Goal: Task Accomplishment & Management: Complete application form

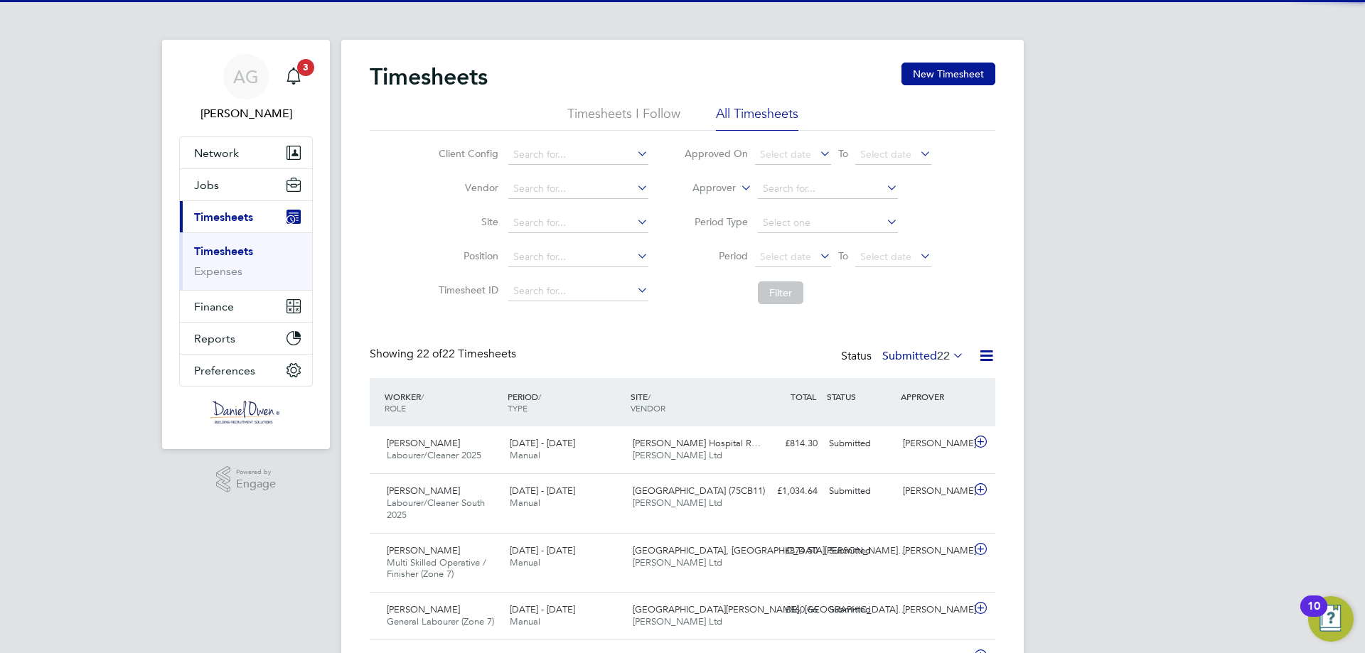
click at [732, 188] on label "Approver" at bounding box center [704, 188] width 64 height 14
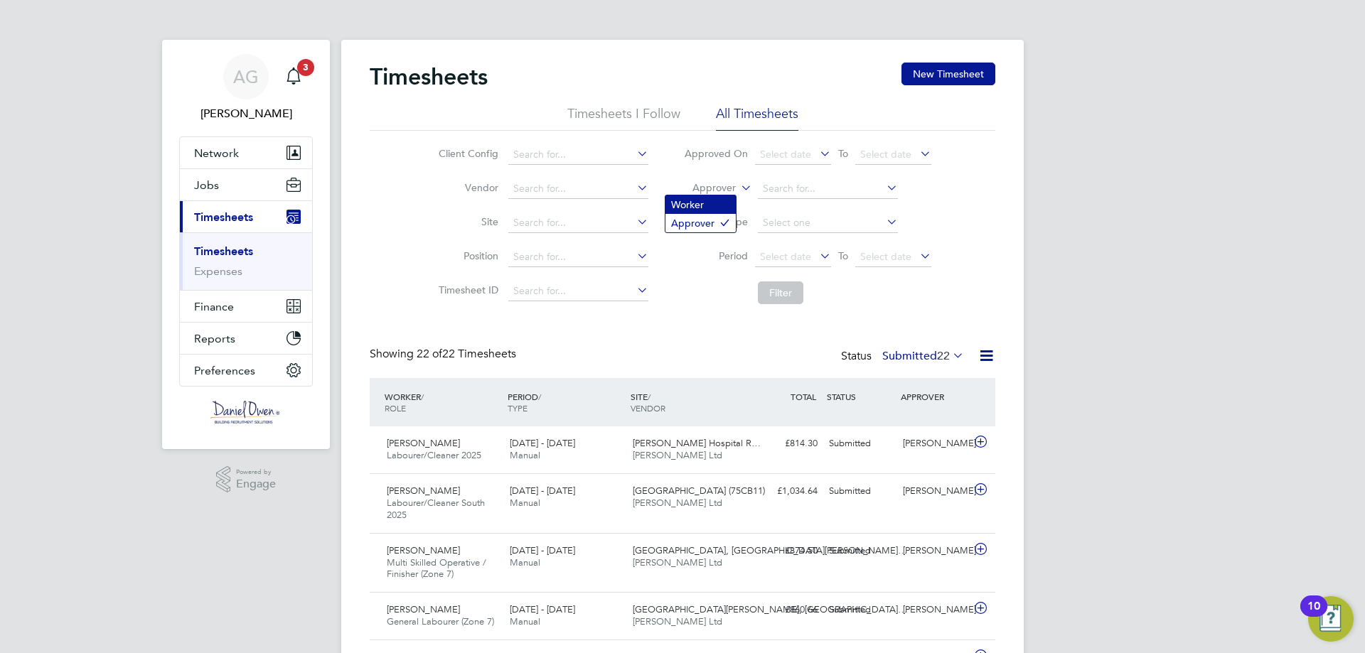
click at [720, 208] on li "Worker" at bounding box center [700, 204] width 70 height 18
click at [786, 184] on input at bounding box center [828, 189] width 140 height 20
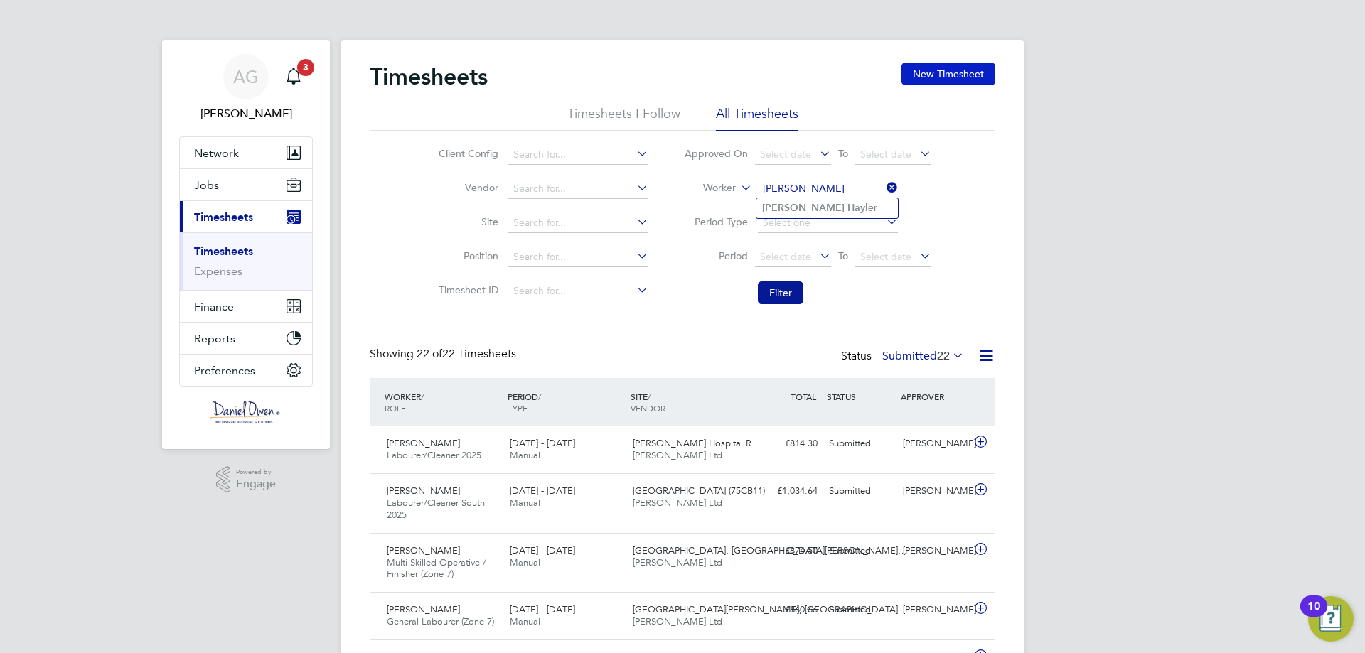
type input "[PERSON_NAME]"
click at [970, 73] on button "New Timesheet" at bounding box center [948, 74] width 94 height 23
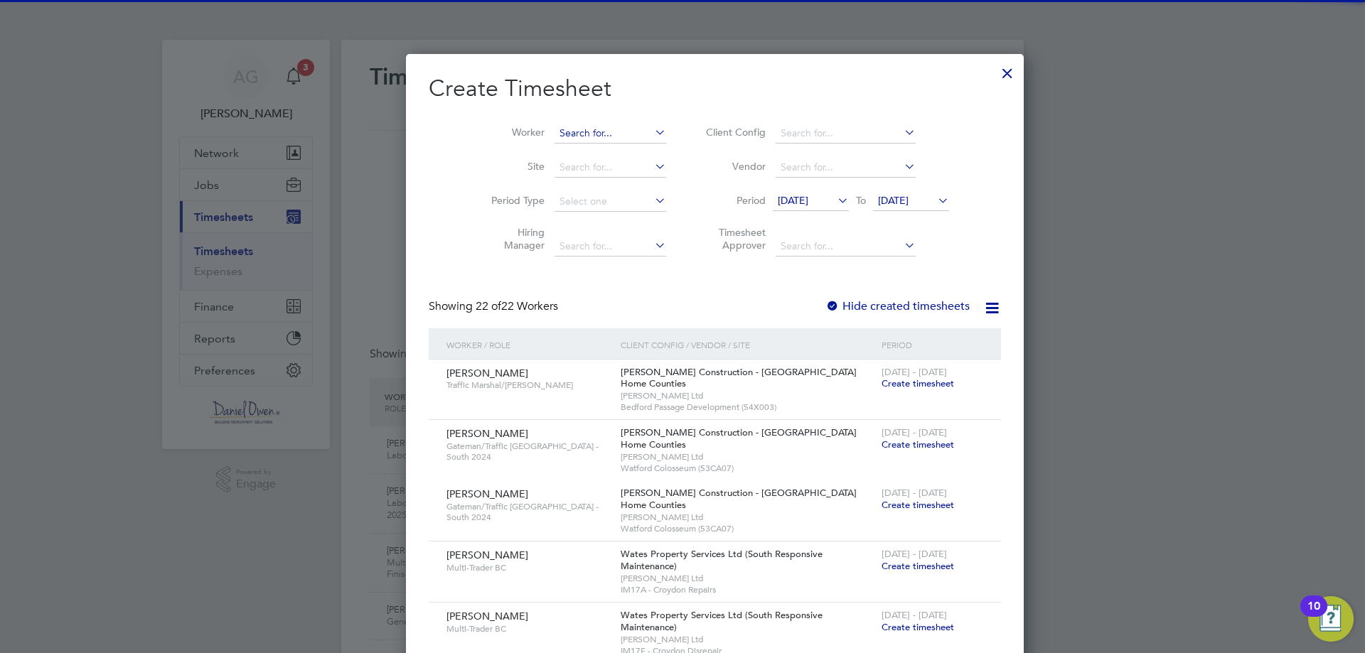
click at [576, 138] on input at bounding box center [610, 134] width 112 height 20
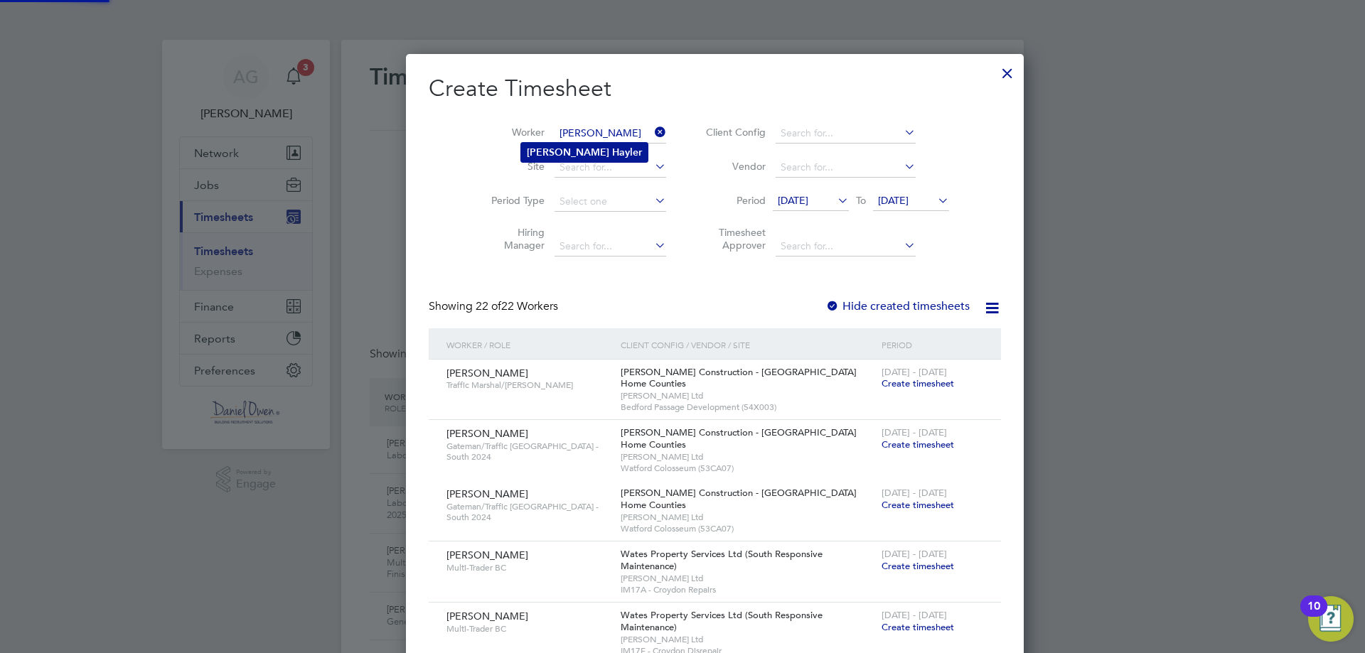
type input "[PERSON_NAME]"
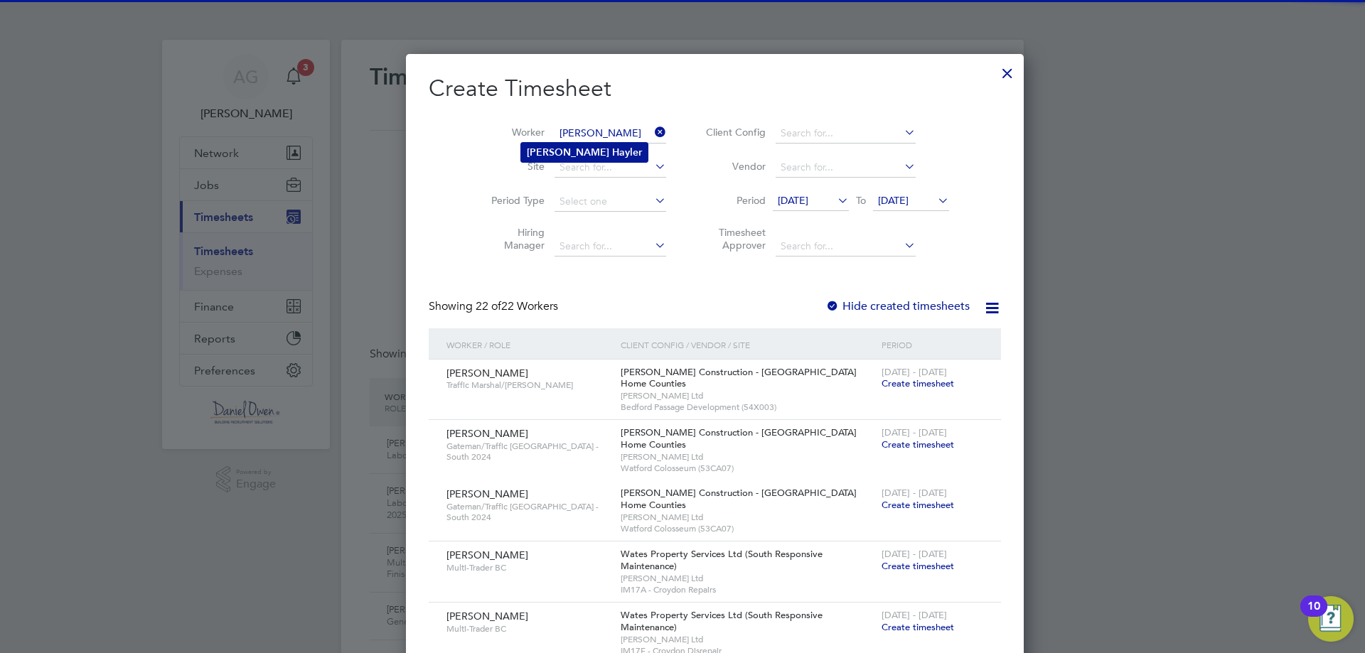
click at [612, 148] on b "Hayler" at bounding box center [627, 152] width 30 height 12
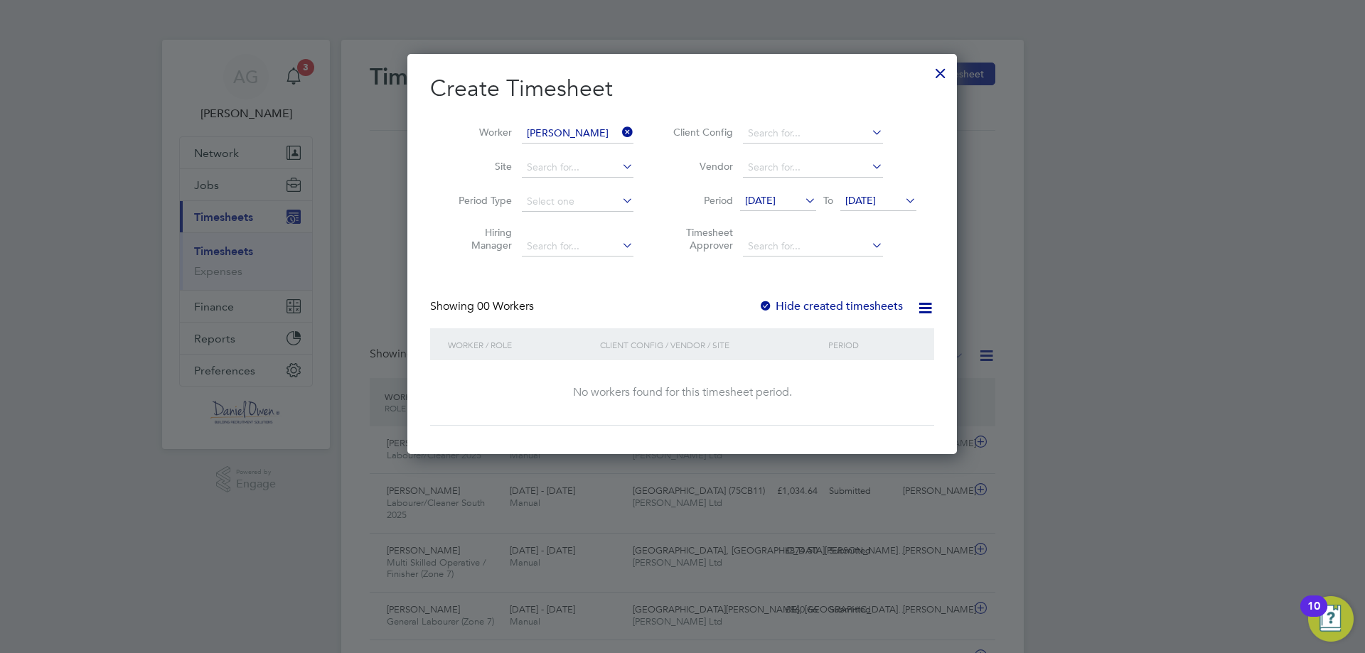
click at [775, 206] on span "[DATE]" at bounding box center [760, 200] width 31 height 13
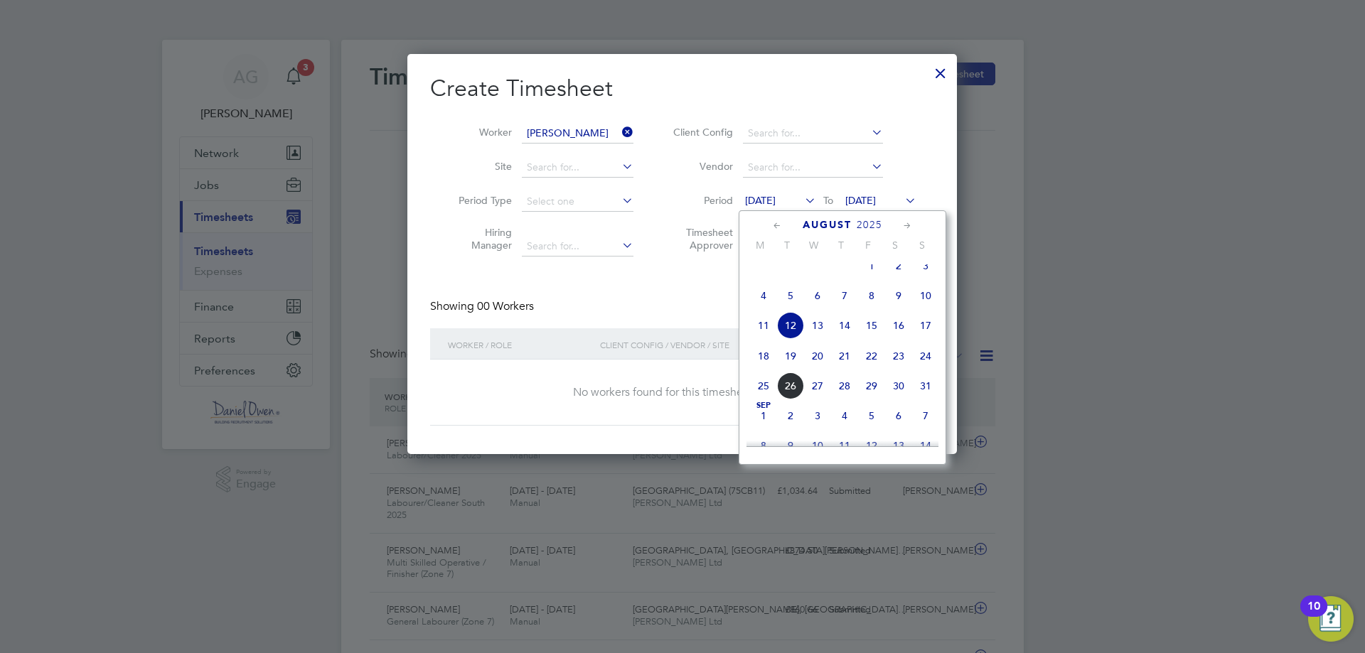
click at [766, 370] on span "18" at bounding box center [763, 356] width 27 height 27
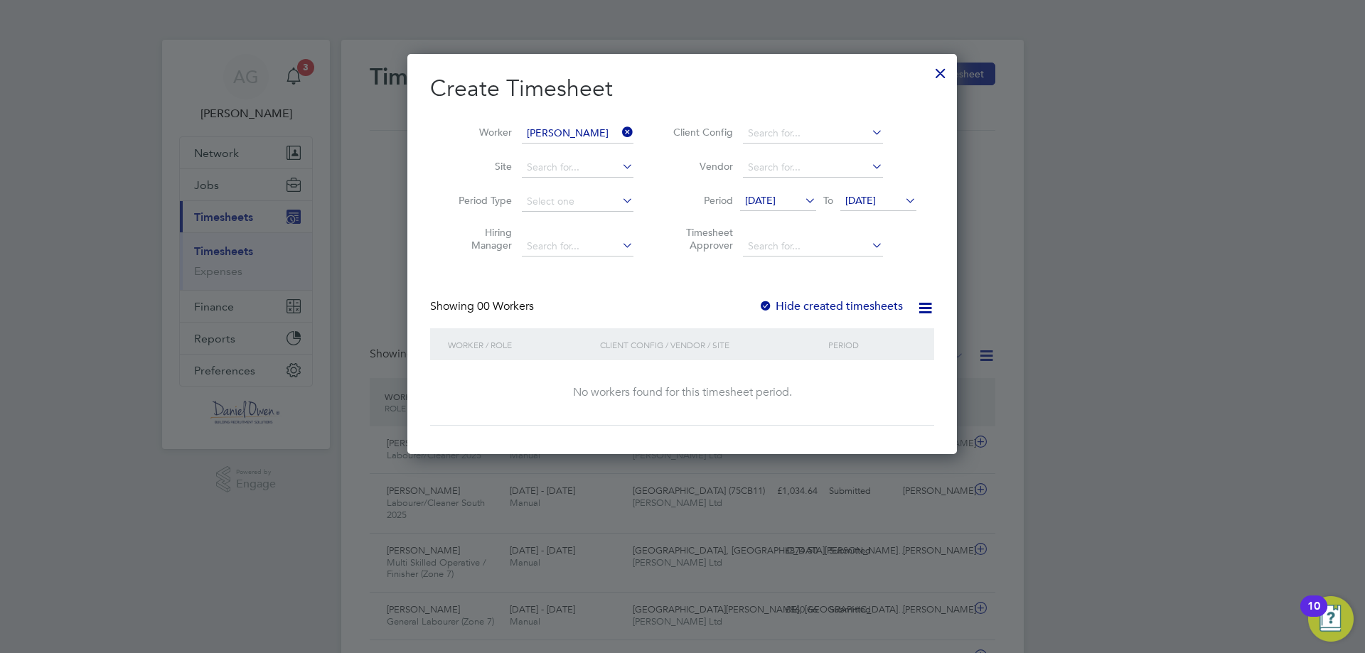
click at [708, 397] on div "No workers found for this timesheet period." at bounding box center [682, 392] width 476 height 15
